Goal: Task Accomplishment & Management: Use online tool/utility

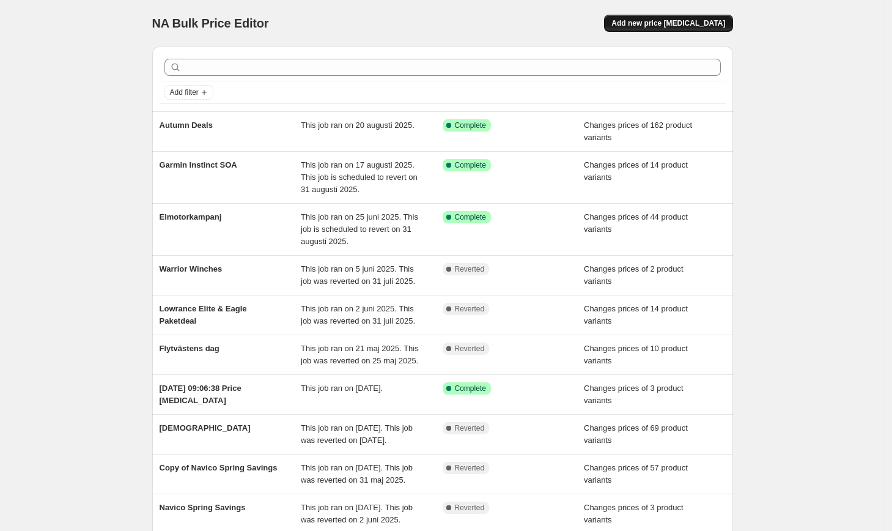
click at [692, 21] on span "Add new price [MEDICAL_DATA]" at bounding box center [669, 23] width 114 height 10
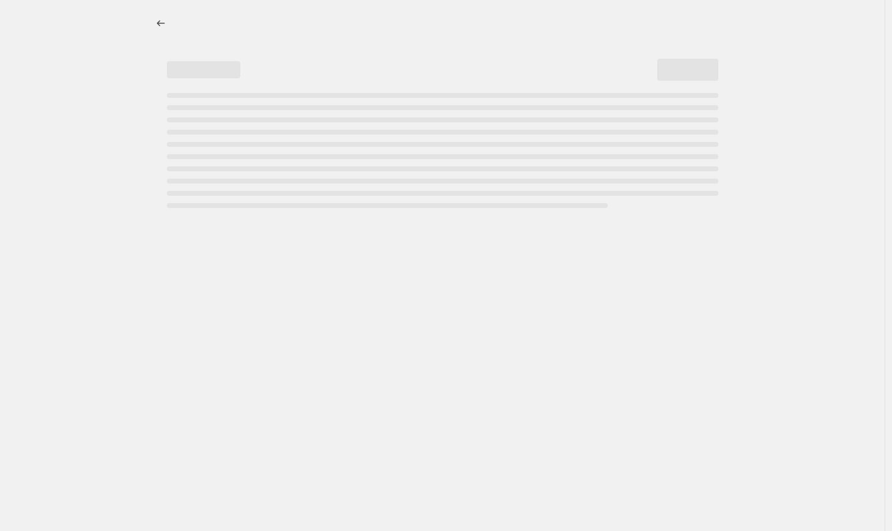
select select "percentage"
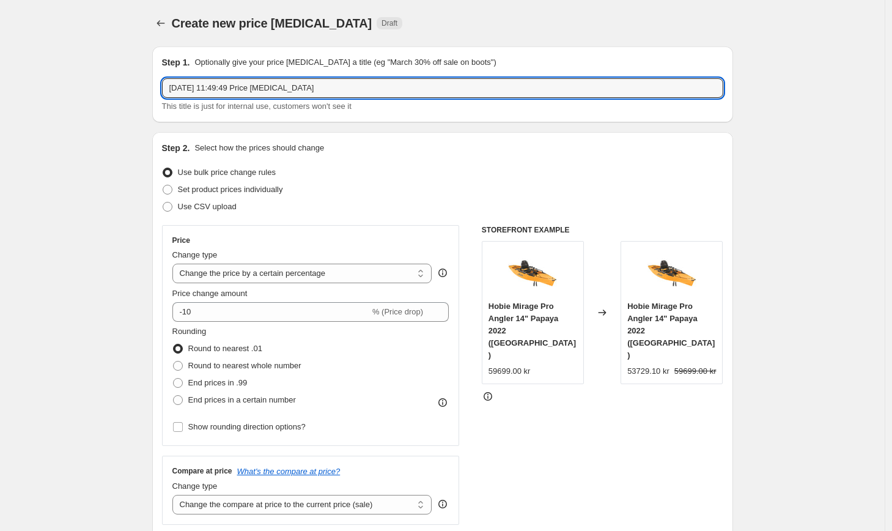
drag, startPoint x: 341, startPoint y: 93, endPoint x: 120, endPoint y: 70, distance: 221.4
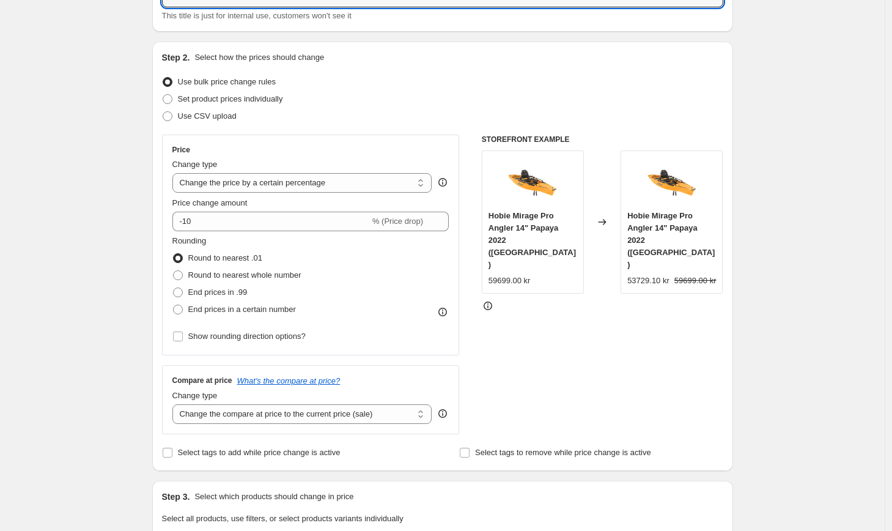
scroll to position [90, 0]
type input "Klockarmband"
click at [257, 103] on span "Set product prices individually" at bounding box center [230, 99] width 105 height 9
click at [163, 95] on input "Set product prices individually" at bounding box center [163, 95] width 1 height 1
radio input "true"
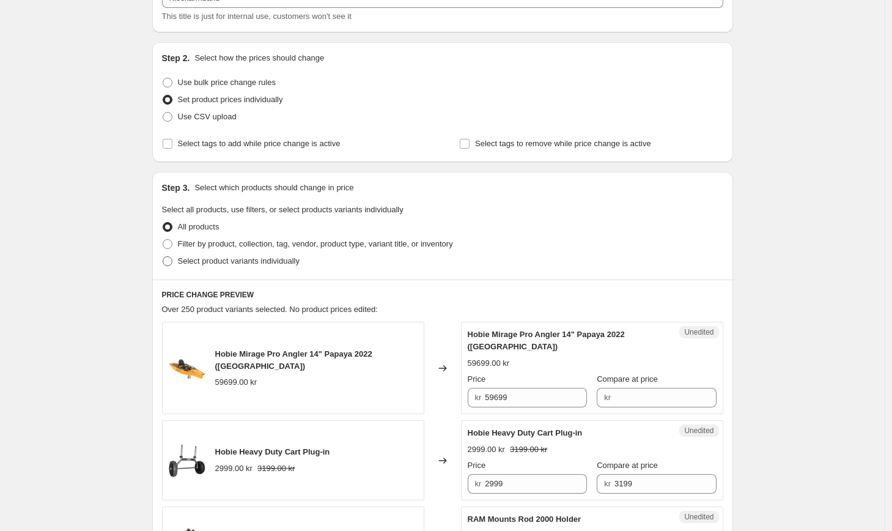
click at [223, 262] on span "Select product variants individually" at bounding box center [239, 260] width 122 height 9
click at [163, 257] on input "Select product variants individually" at bounding box center [163, 256] width 1 height 1
radio input "true"
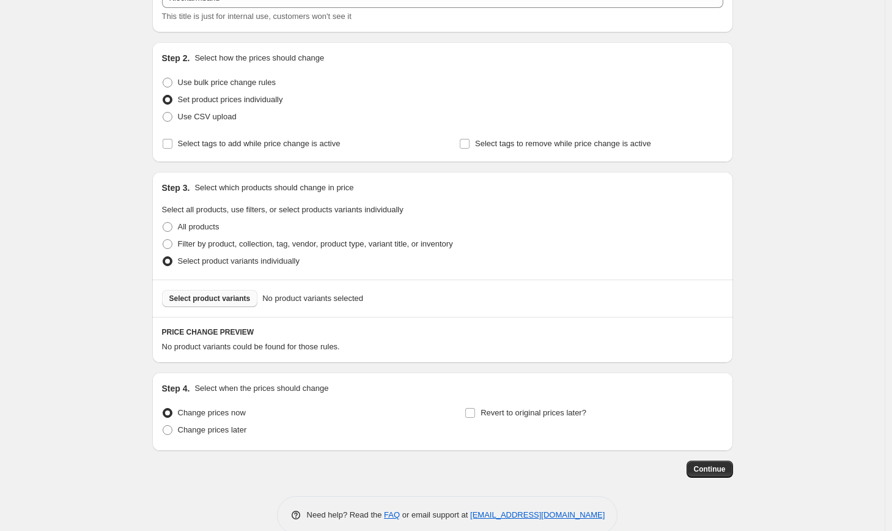
click at [235, 300] on span "Select product variants" at bounding box center [209, 299] width 81 height 10
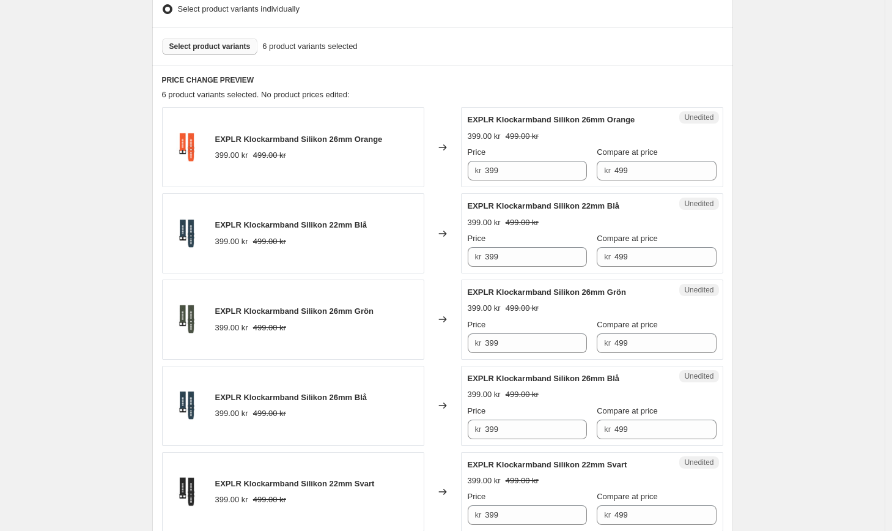
scroll to position [429, 0]
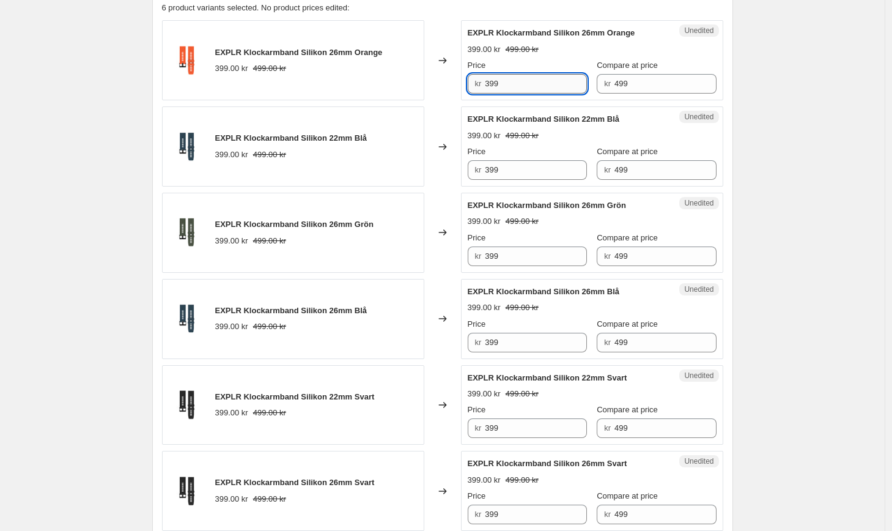
click at [527, 88] on input "399" at bounding box center [536, 84] width 102 height 20
type input "3"
drag, startPoint x: 503, startPoint y: 86, endPoint x: 450, endPoint y: 84, distance: 53.2
click at [450, 84] on div "EXPLR Klockarmband Silikon 26mm Orange 399.00 kr 499.00 kr Changed to Unedited …" at bounding box center [442, 60] width 561 height 80
type input "299"
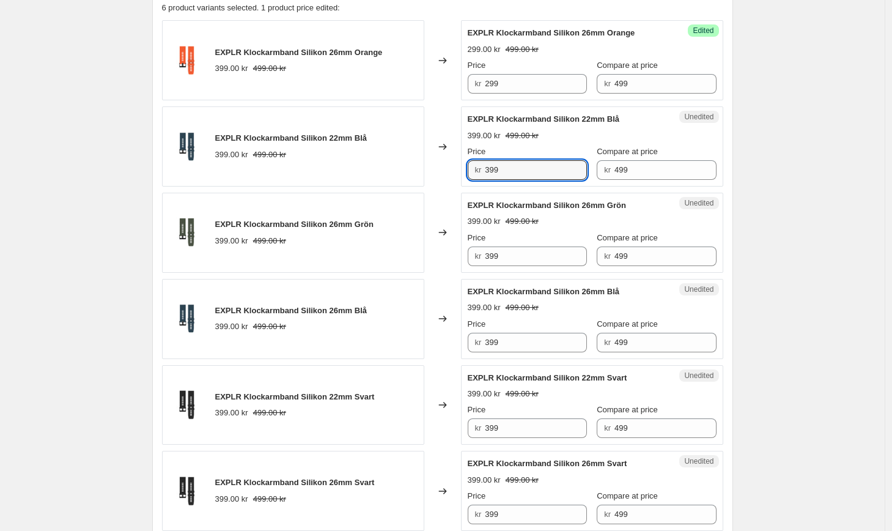
drag, startPoint x: 510, startPoint y: 172, endPoint x: 446, endPoint y: 162, distance: 65.1
click at [446, 162] on div "EXPLR Klockarmband Silikon 22mm Blå 399.00 kr 499.00 kr Changed to Unedited EXP…" at bounding box center [442, 146] width 561 height 80
paste input "2"
type input "299"
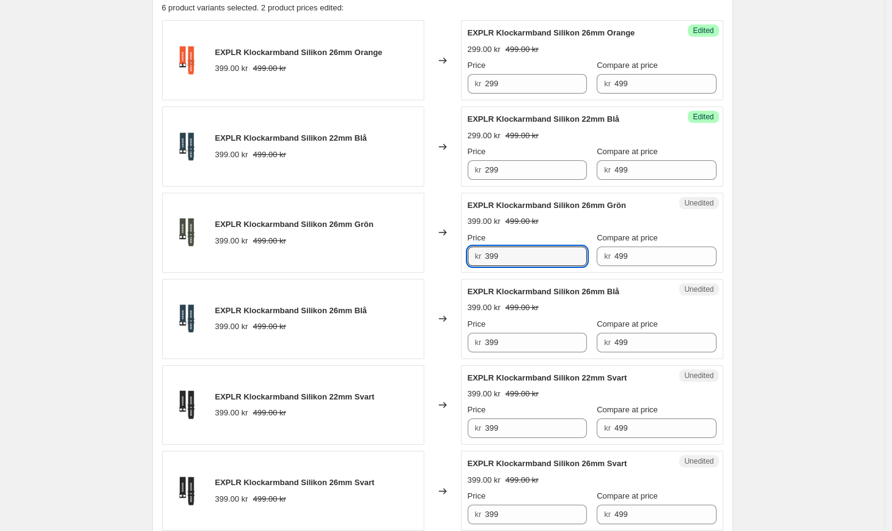
drag, startPoint x: 516, startPoint y: 252, endPoint x: 462, endPoint y: 250, distance: 53.9
click at [462, 250] on div "EXPLR Klockarmband Silikon 26mm Grön 399.00 kr 499.00 kr Changed to Unedited EX…" at bounding box center [442, 233] width 561 height 80
paste input "2"
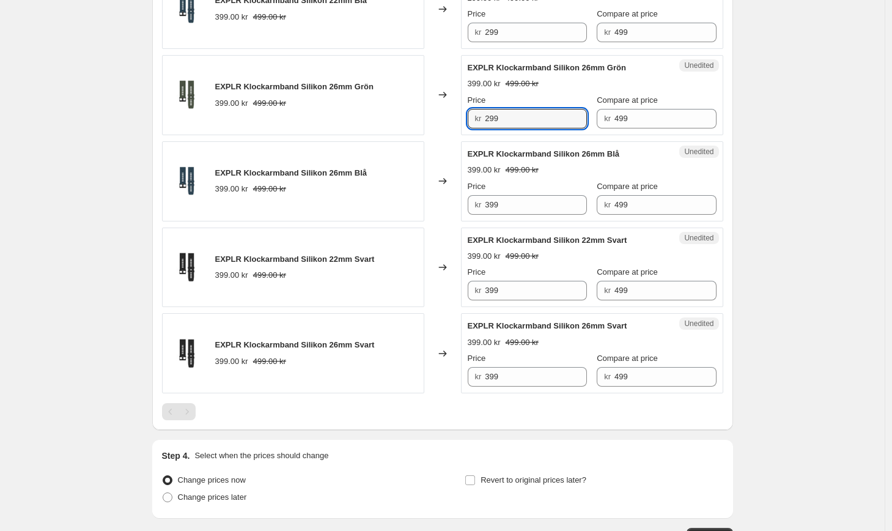
scroll to position [584, 0]
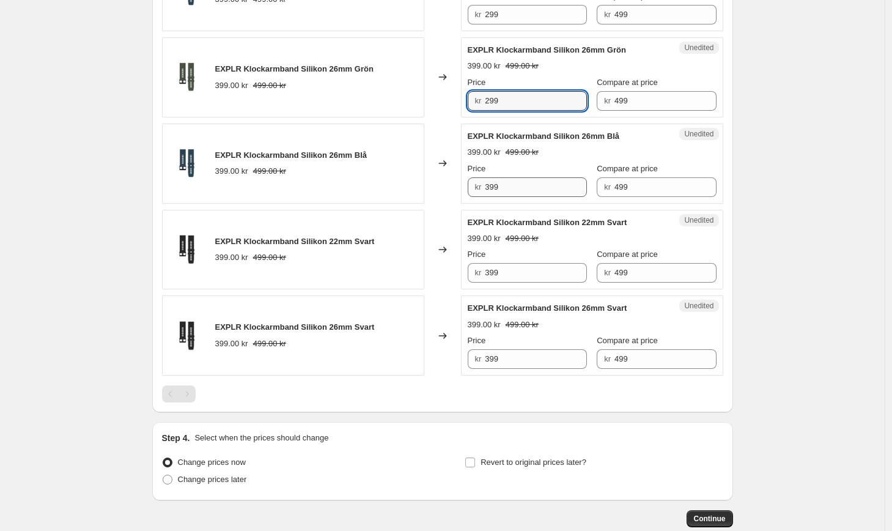
type input "299"
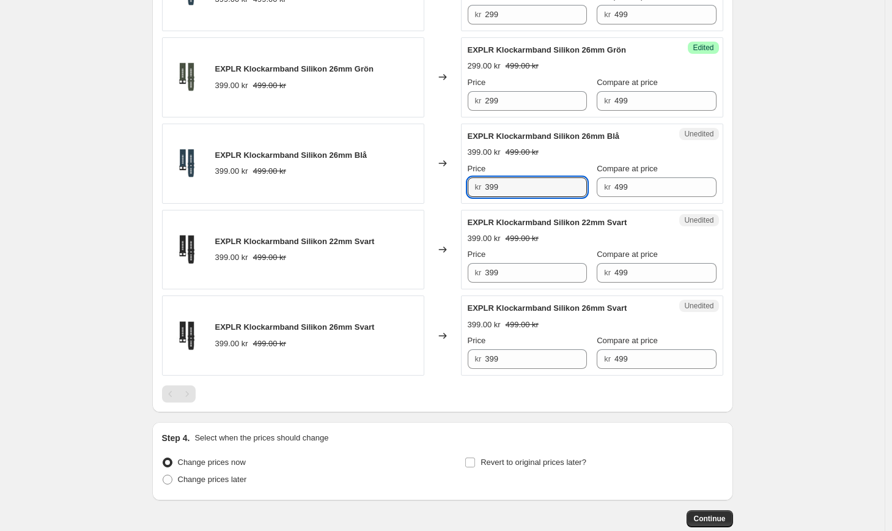
drag, startPoint x: 513, startPoint y: 190, endPoint x: 446, endPoint y: 171, distance: 69.5
click at [446, 171] on div "EXPLR Klockarmband Silikon 26mm Blå 399.00 kr 499.00 kr Changed to Unedited EXP…" at bounding box center [442, 164] width 561 height 80
paste input "2"
type input "299"
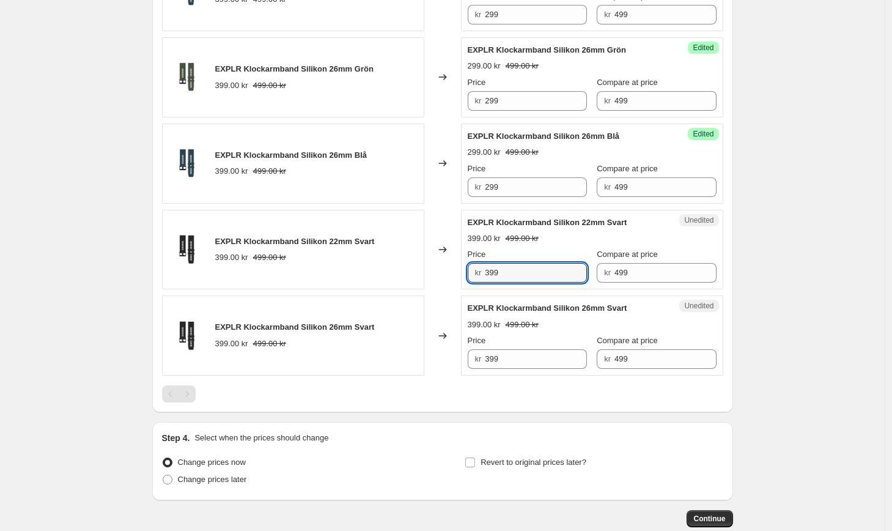
drag, startPoint x: 504, startPoint y: 270, endPoint x: 429, endPoint y: 256, distance: 75.8
click at [429, 256] on div "EXPLR Klockarmband Silikon 22mm Svart 399.00 kr 499.00 kr Changed to Unedited E…" at bounding box center [442, 250] width 561 height 80
paste input "2"
type input "299"
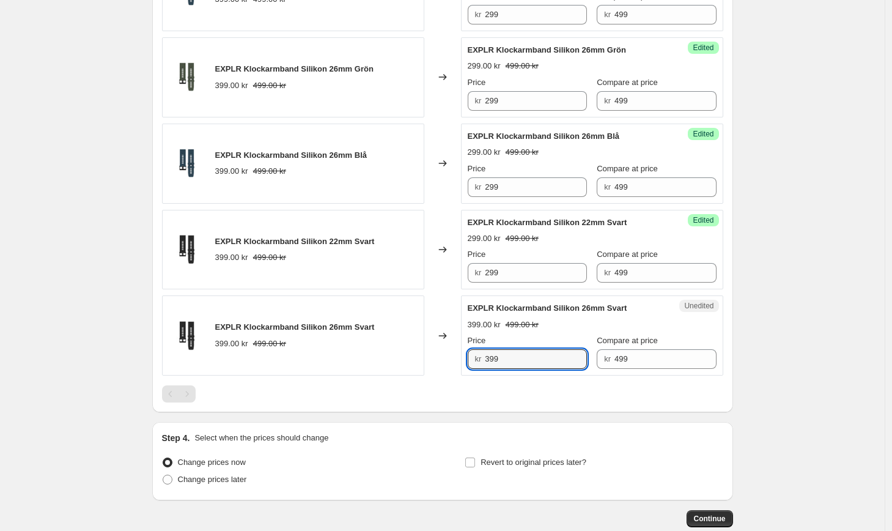
drag, startPoint x: 505, startPoint y: 358, endPoint x: 442, endPoint y: 355, distance: 63.1
click at [442, 355] on div "EXPLR Klockarmband Silikon 26mm Svart 399.00 kr 499.00 kr Changed to Unedited E…" at bounding box center [442, 335] width 561 height 80
paste input "2"
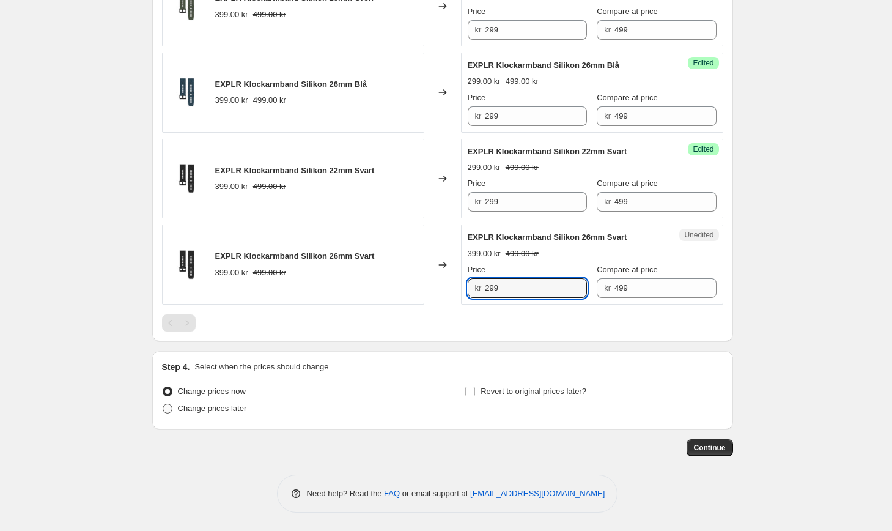
type input "299"
click at [230, 409] on span "Change prices later" at bounding box center [212, 408] width 69 height 9
click at [163, 404] on input "Change prices later" at bounding box center [163, 404] width 1 height 1
radio input "true"
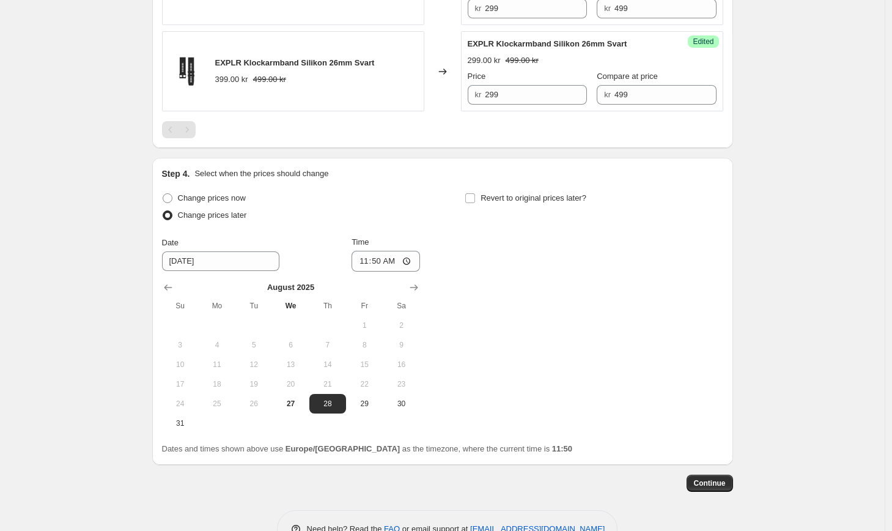
scroll to position [850, 0]
click at [302, 402] on span "27" at bounding box center [290, 403] width 27 height 10
type input "8/27/2025"
click at [378, 259] on input "11:50" at bounding box center [386, 260] width 68 height 21
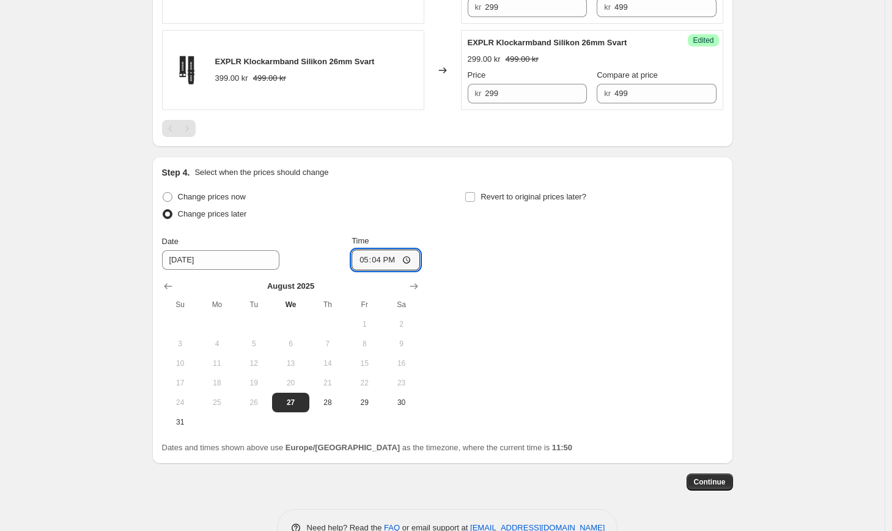
type input "17:45"
click at [474, 198] on input "Revert to original prices later?" at bounding box center [470, 197] width 10 height 10
checkbox input "true"
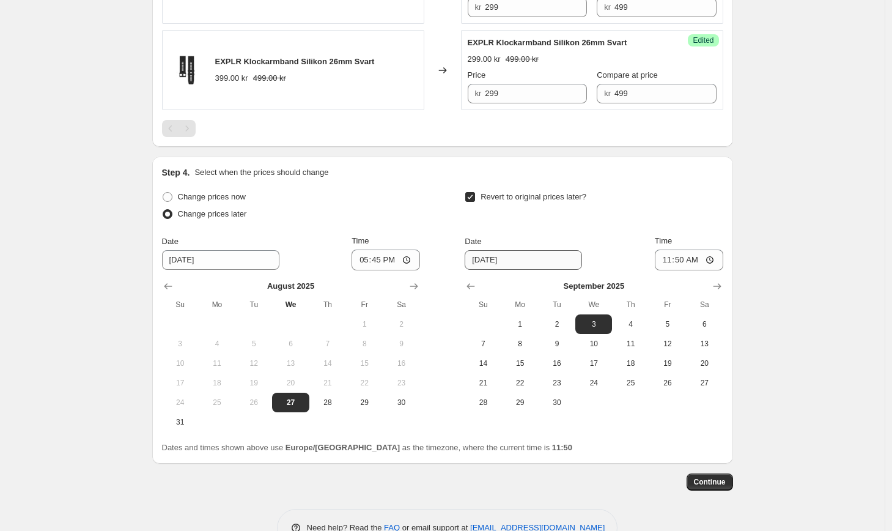
scroll to position [884, 0]
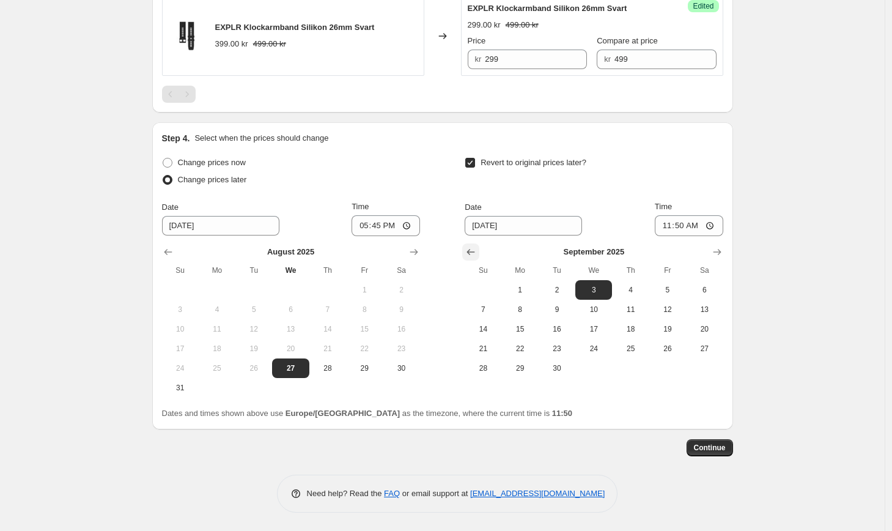
click at [474, 253] on icon "Show previous month, August 2025" at bounding box center [471, 252] width 12 height 12
click at [488, 389] on span "31" at bounding box center [483, 388] width 27 height 10
type input "8/31/2025"
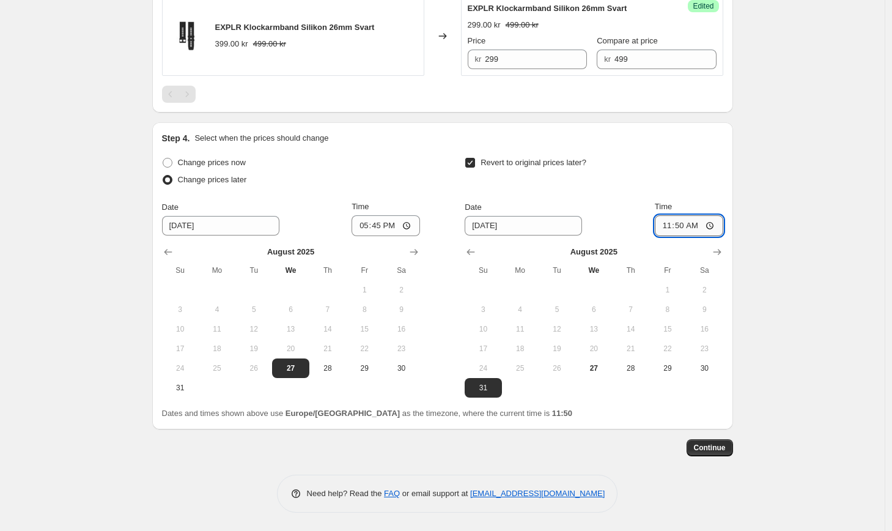
click at [684, 229] on input "11:50" at bounding box center [689, 225] width 68 height 21
type input "23:59"
click at [709, 446] on span "Continue" at bounding box center [710, 448] width 32 height 10
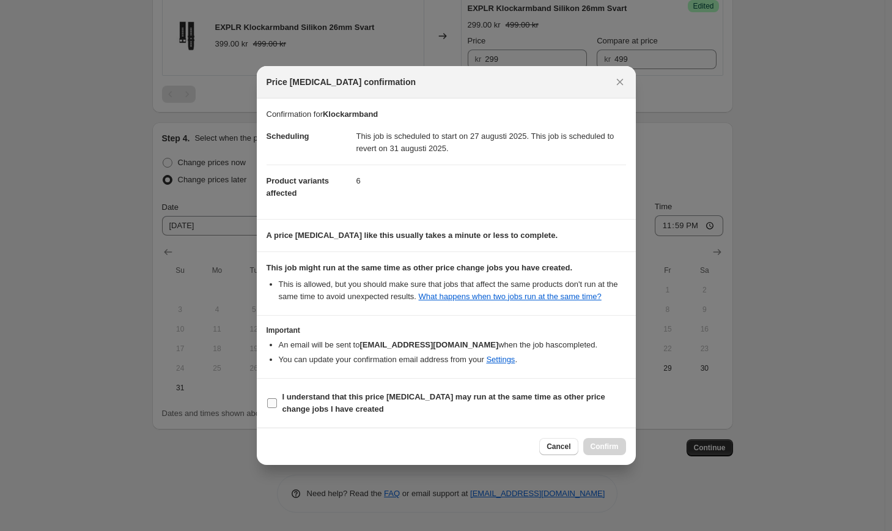
click at [331, 411] on b "I understand that this price change job may run at the same time as other price…" at bounding box center [444, 402] width 323 height 21
click at [277, 408] on input "I understand that this price change job may run at the same time as other price…" at bounding box center [272, 403] width 10 height 10
checkbox input "true"
click at [616, 446] on button "Confirm" at bounding box center [604, 446] width 43 height 17
